Goal: Transaction & Acquisition: Register for event/course

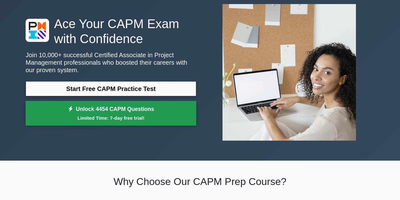
scroll to position [38, 0]
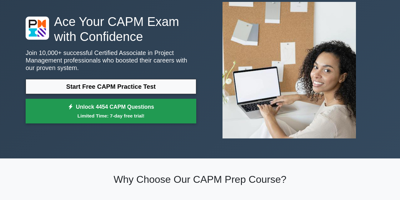
click at [138, 113] on small "Limited Time: 7-day free trial!" at bounding box center [110, 115] width 155 height 7
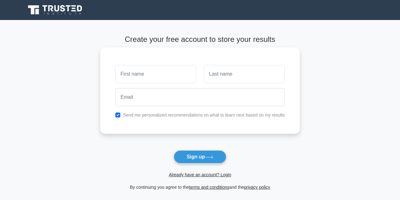
click at [157, 77] on input "text" at bounding box center [155, 74] width 81 height 18
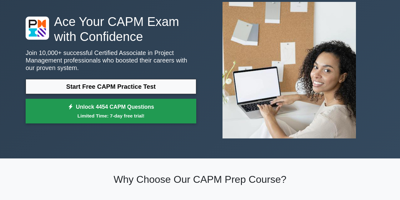
click at [133, 108] on link "Unlock 4454 CAPM Questions Limited Time: 7-day free trial!" at bounding box center [111, 111] width 170 height 25
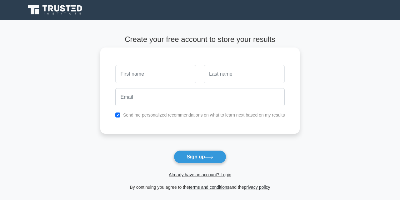
click at [144, 73] on input "text" at bounding box center [155, 74] width 81 height 18
type input "D"
type input "[PERSON_NAME]"
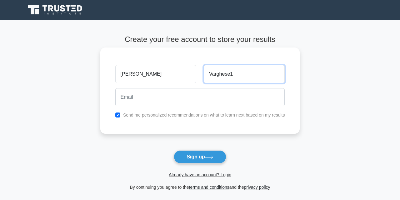
click at [240, 80] on input "Varghese1" at bounding box center [244, 74] width 81 height 18
type input "[PERSON_NAME]"
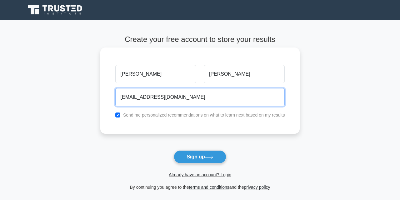
click at [168, 96] on input "[EMAIL_ADDRESS][DOMAIN_NAME]" at bounding box center [200, 97] width 170 height 18
click at [166, 95] on input "[EMAIL_ADDRESS][DOMAIN_NAME]" at bounding box center [200, 97] width 170 height 18
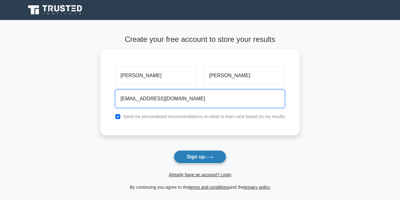
type input "[EMAIL_ADDRESS][DOMAIN_NAME]"
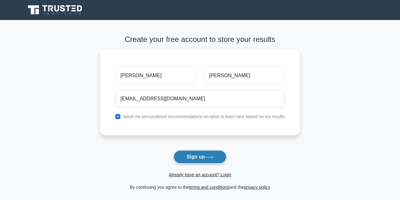
click at [200, 160] on button "Sign up" at bounding box center [200, 156] width 52 height 13
